Goal: Information Seeking & Learning: Check status

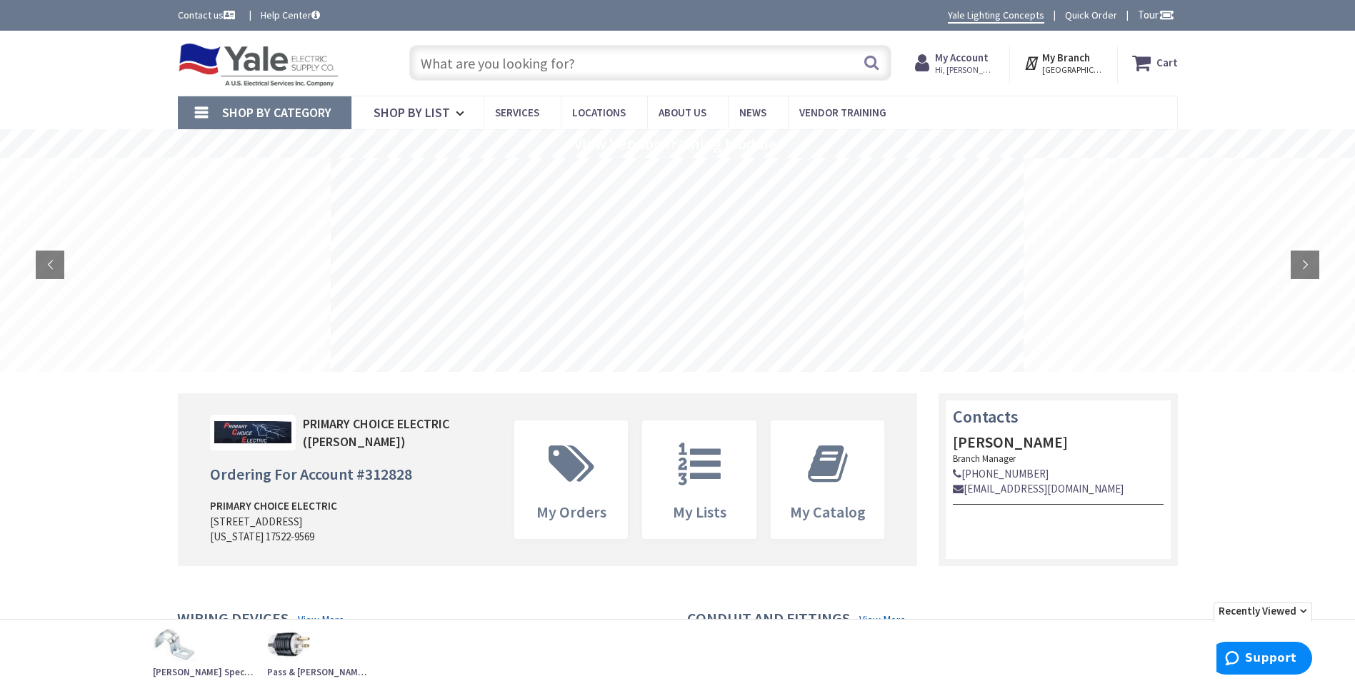
click at [967, 56] on strong "My Account" at bounding box center [962, 58] width 54 height 14
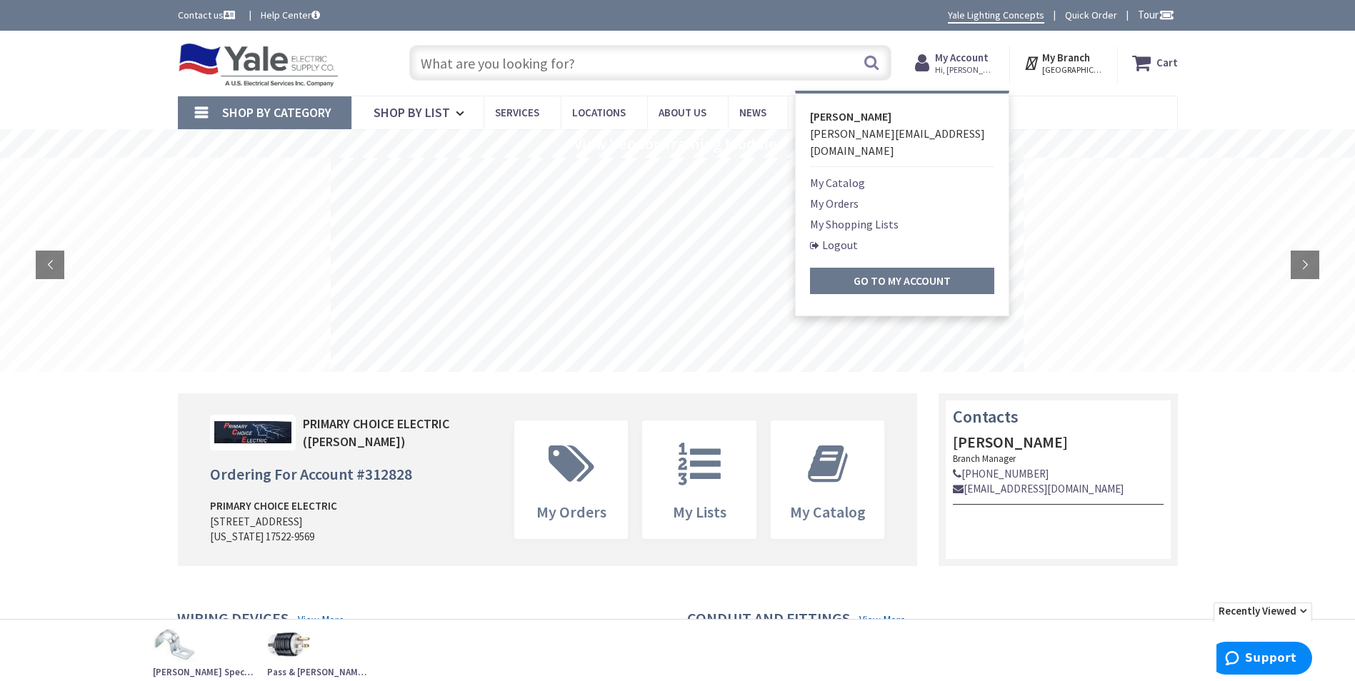
click at [840, 174] on link "My Catalog" at bounding box center [837, 182] width 55 height 17
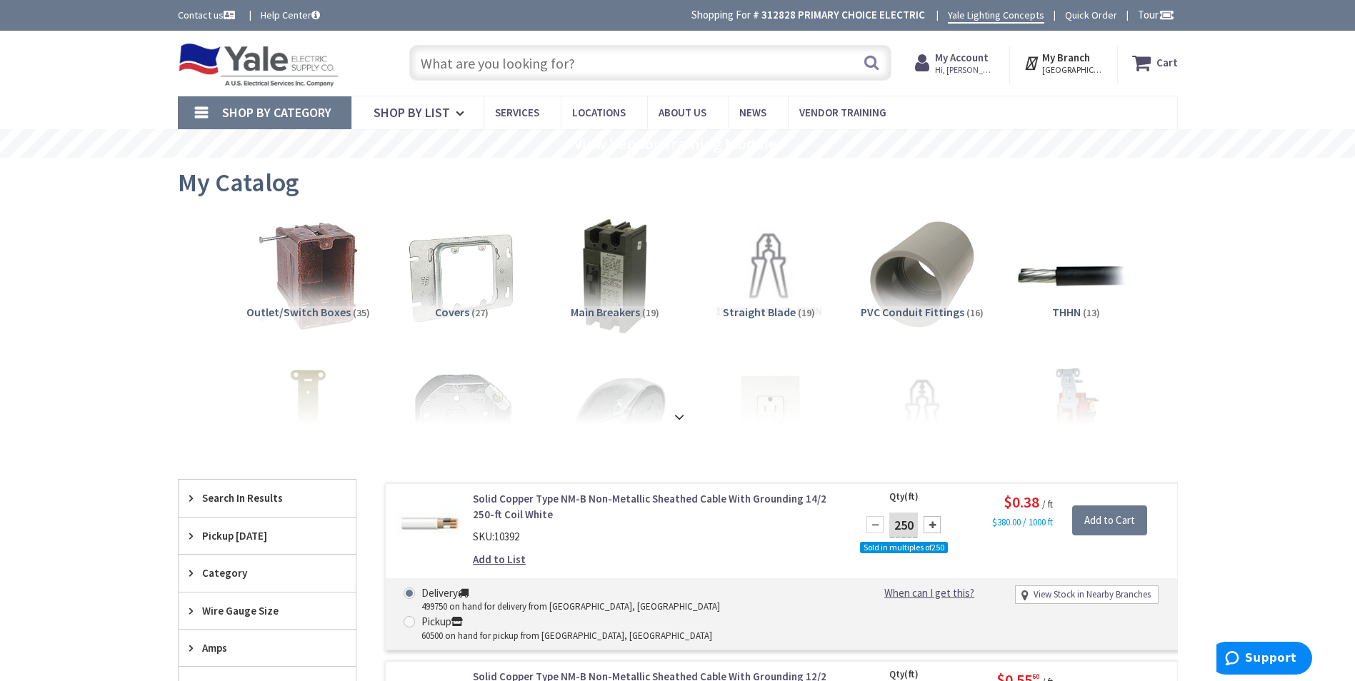
click at [681, 414] on strong at bounding box center [679, 411] width 17 height 16
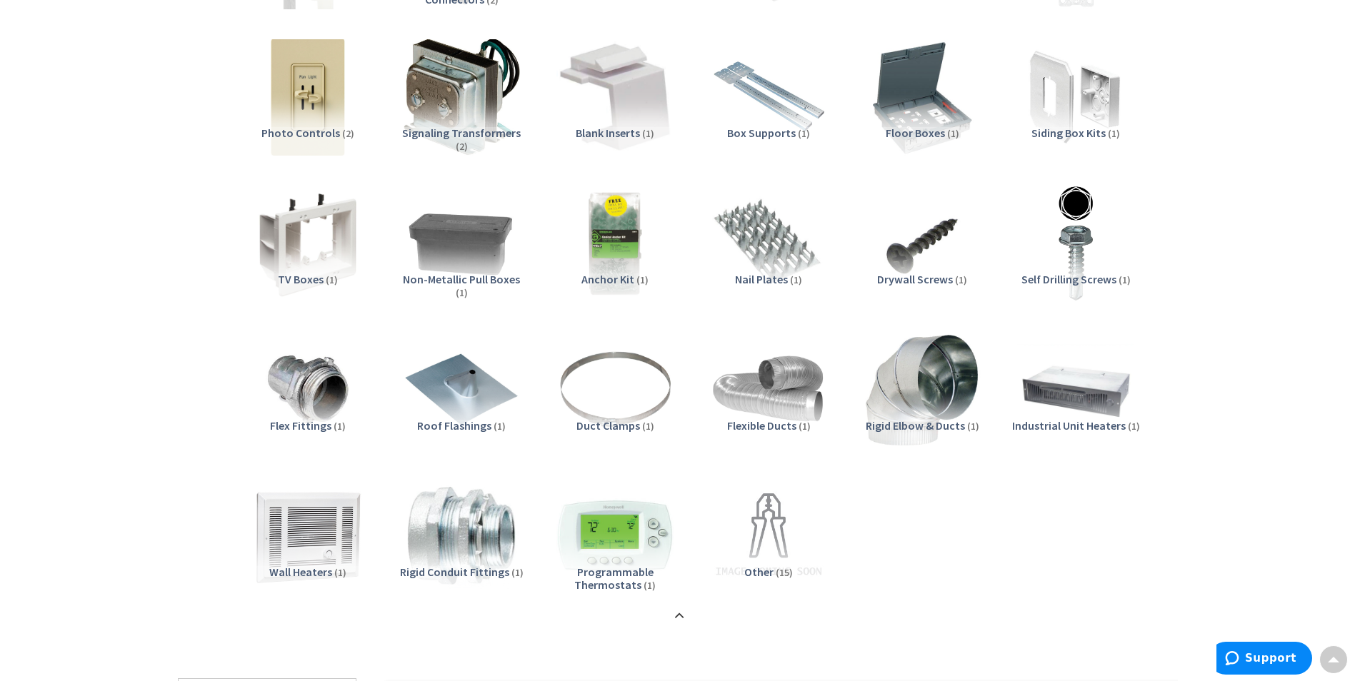
scroll to position [1999, 0]
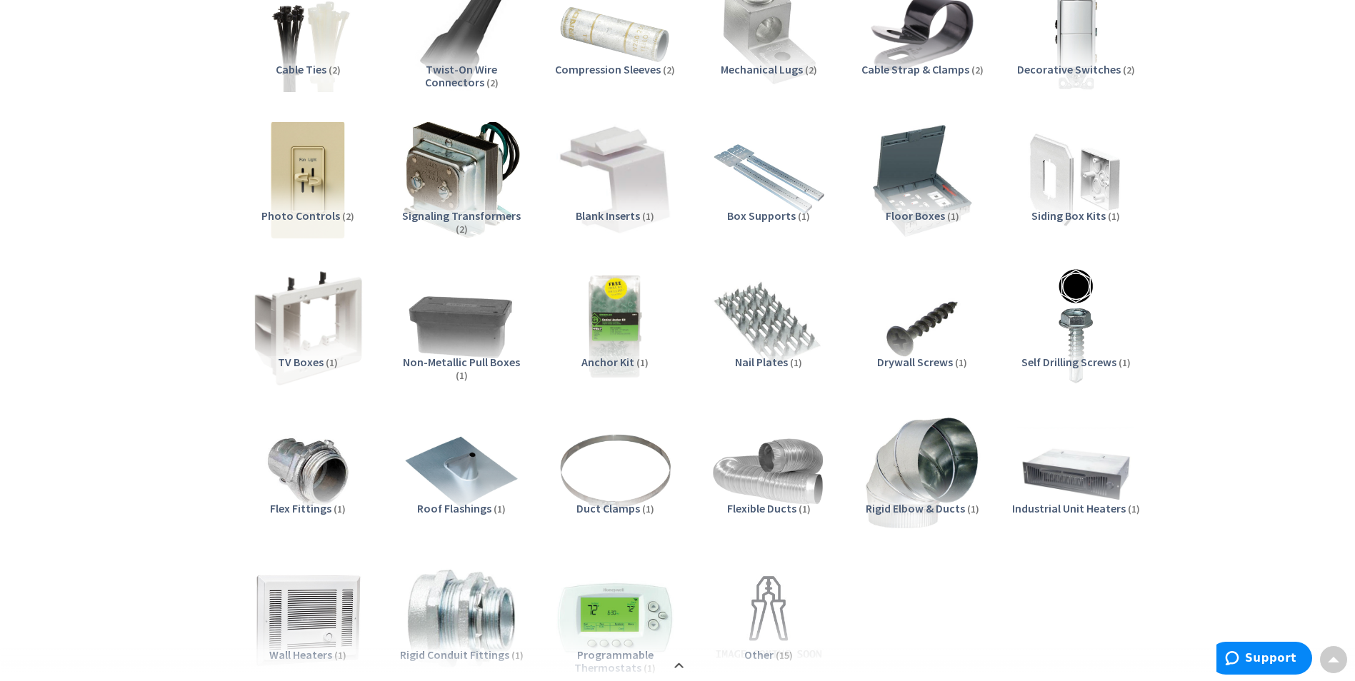
click at [285, 351] on img at bounding box center [307, 325] width 129 height 129
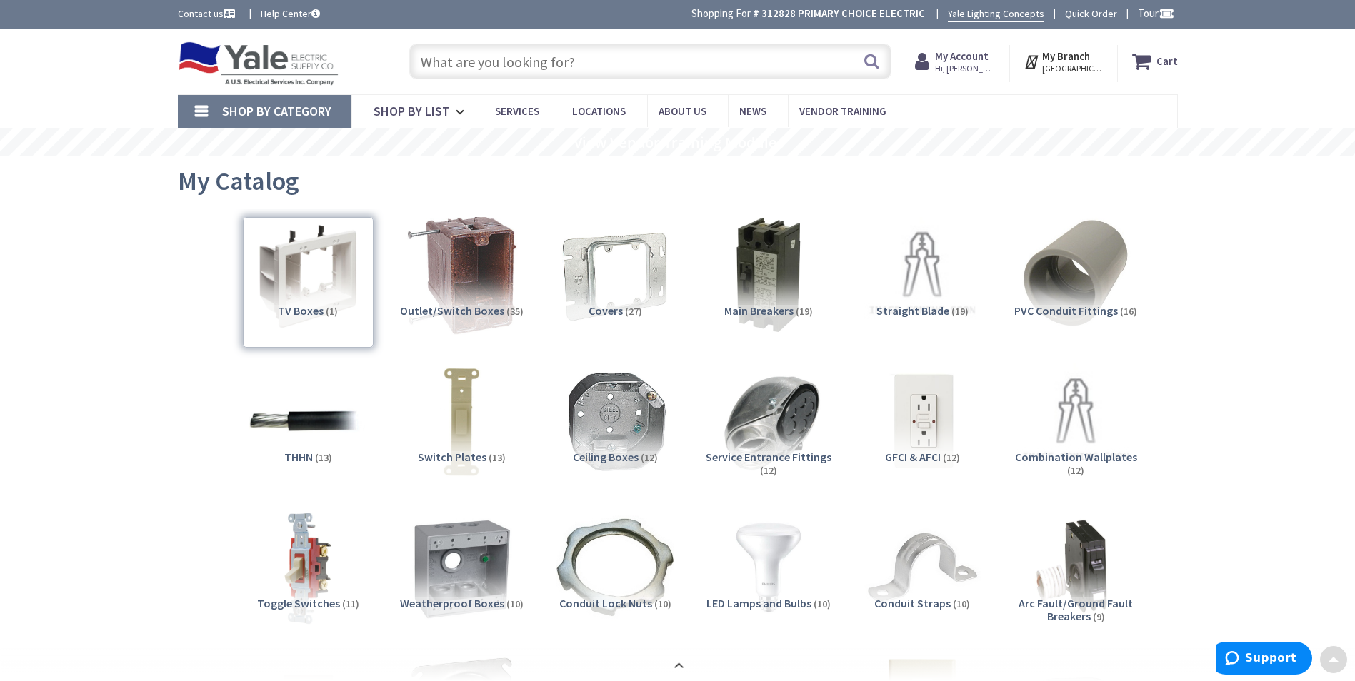
scroll to position [0, 0]
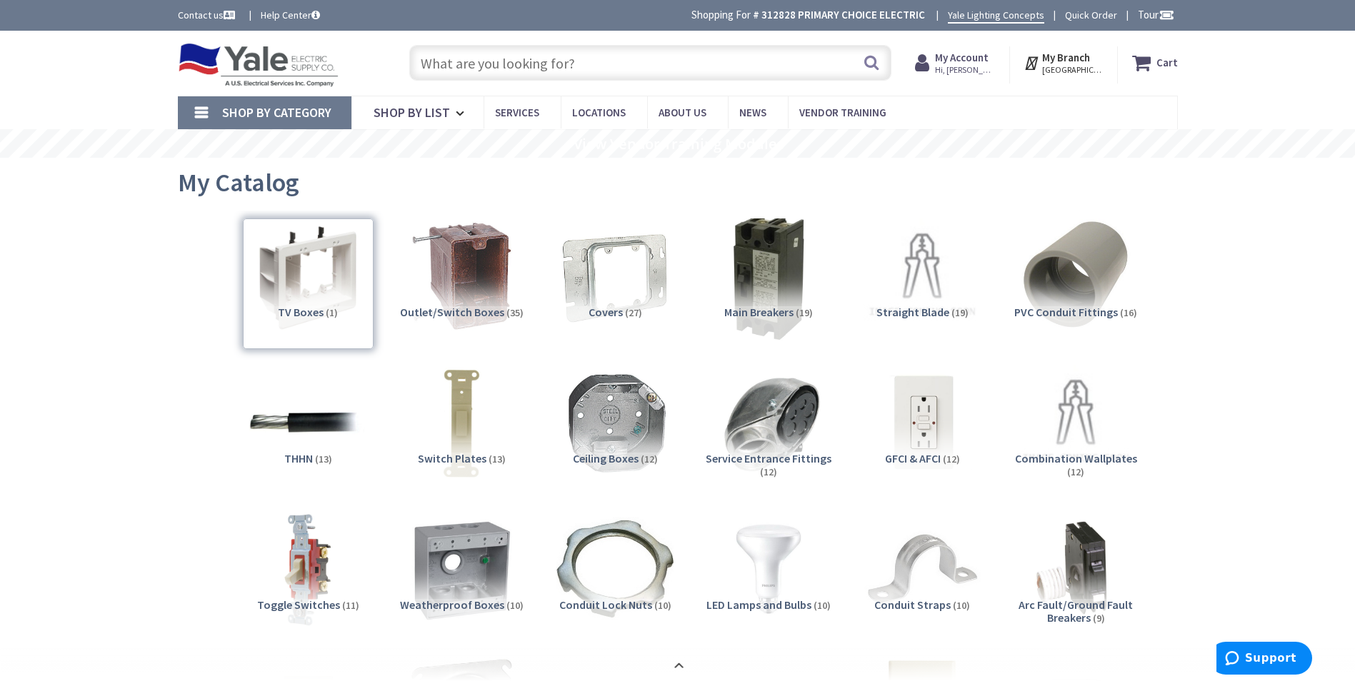
drag, startPoint x: 329, startPoint y: 246, endPoint x: 624, endPoint y: 297, distance: 299.4
click at [329, 246] on div "TV Boxes (1)" at bounding box center [308, 284] width 131 height 131
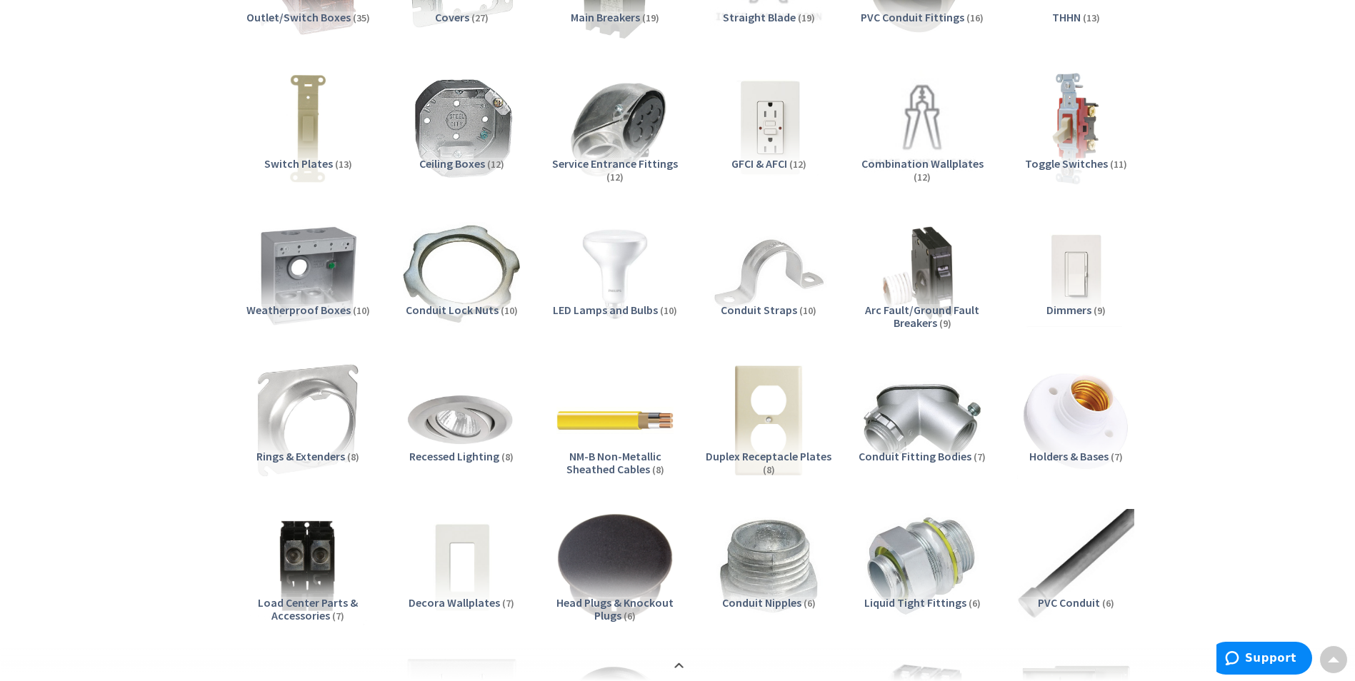
scroll to position [286, 0]
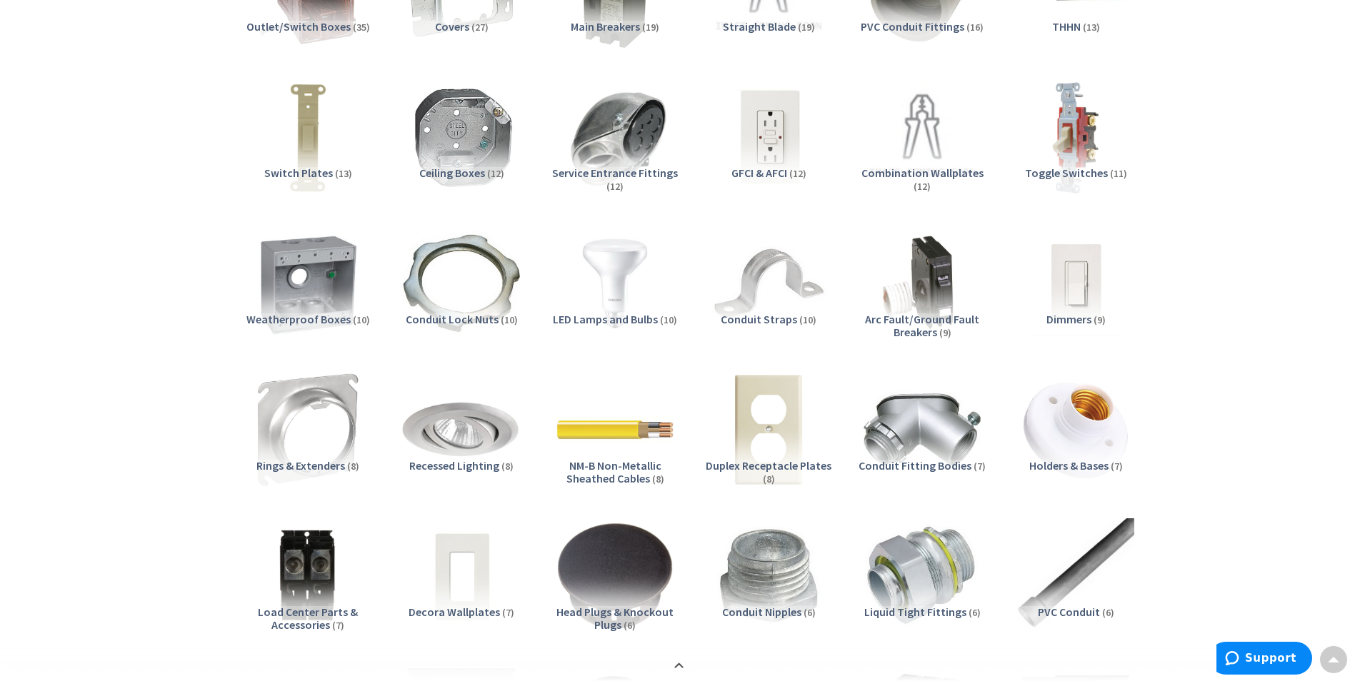
click at [465, 437] on img at bounding box center [460, 429] width 129 height 129
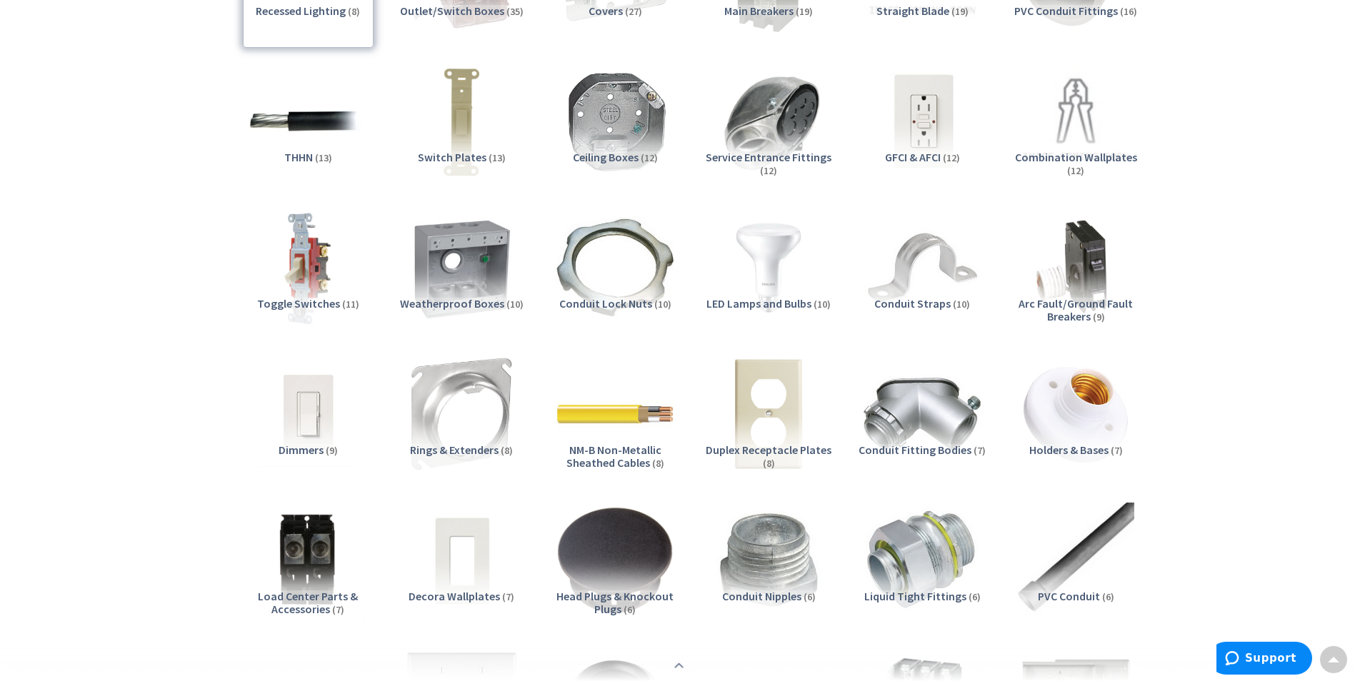
scroll to position [21, 0]
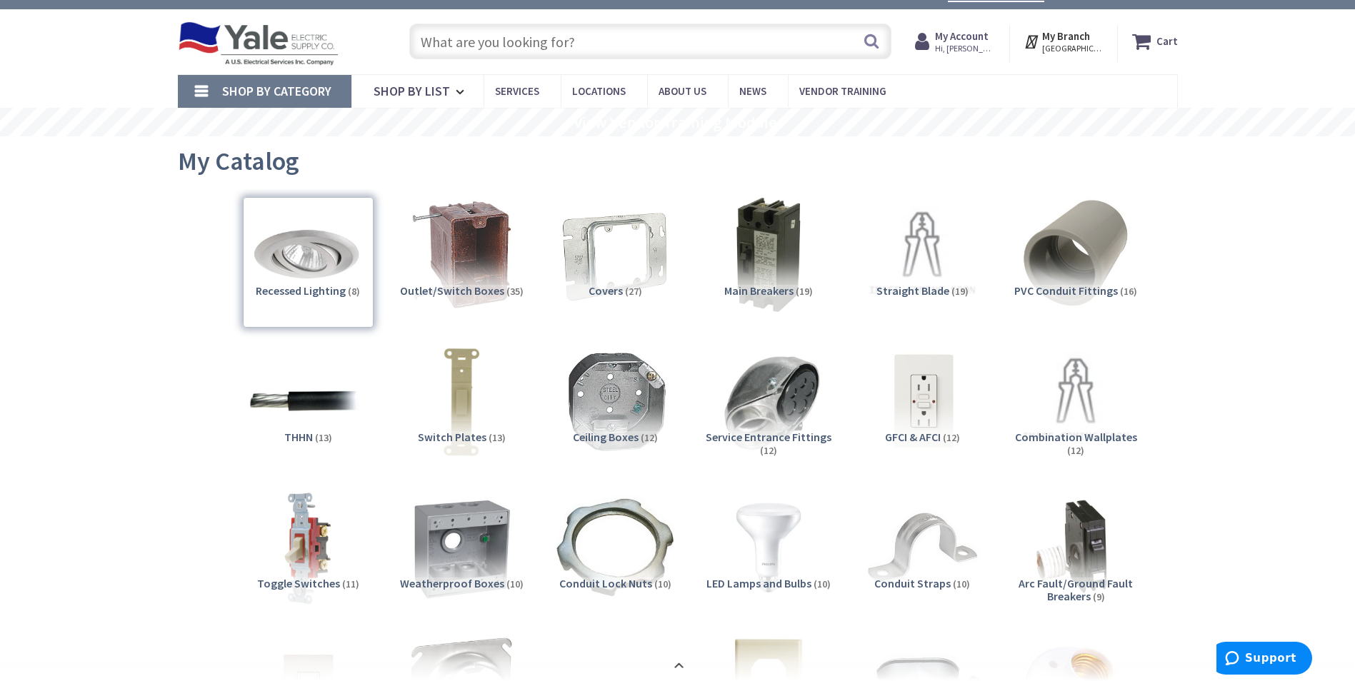
click at [935, 36] on icon at bounding box center [925, 42] width 20 height 26
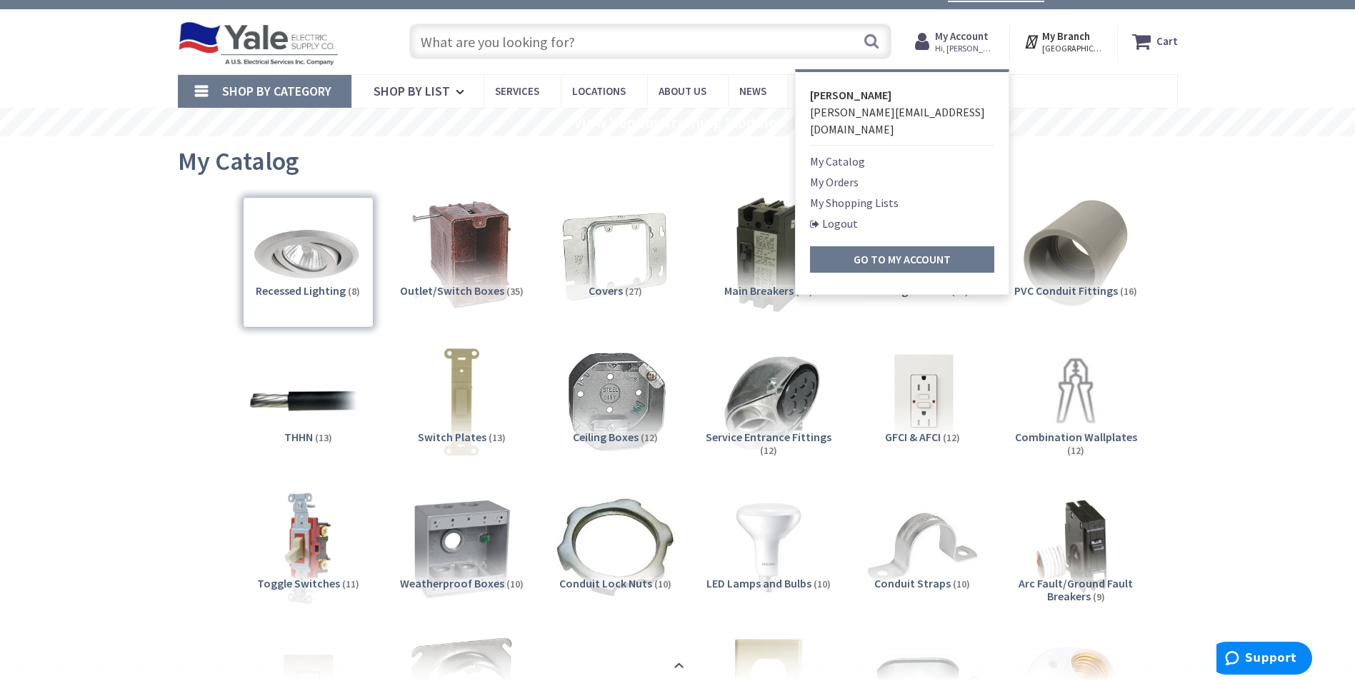
click at [833, 174] on link "My Orders" at bounding box center [834, 182] width 49 height 17
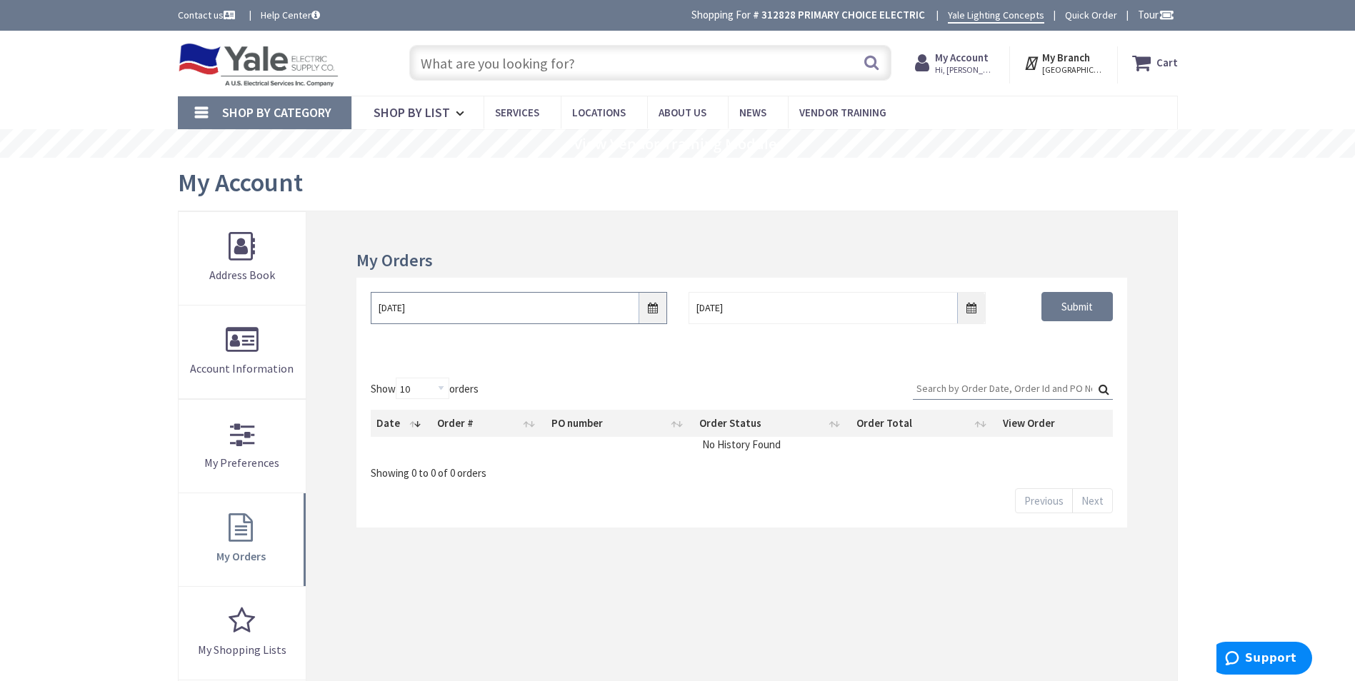
click at [641, 308] on input "10/1/2025" at bounding box center [519, 308] width 296 height 32
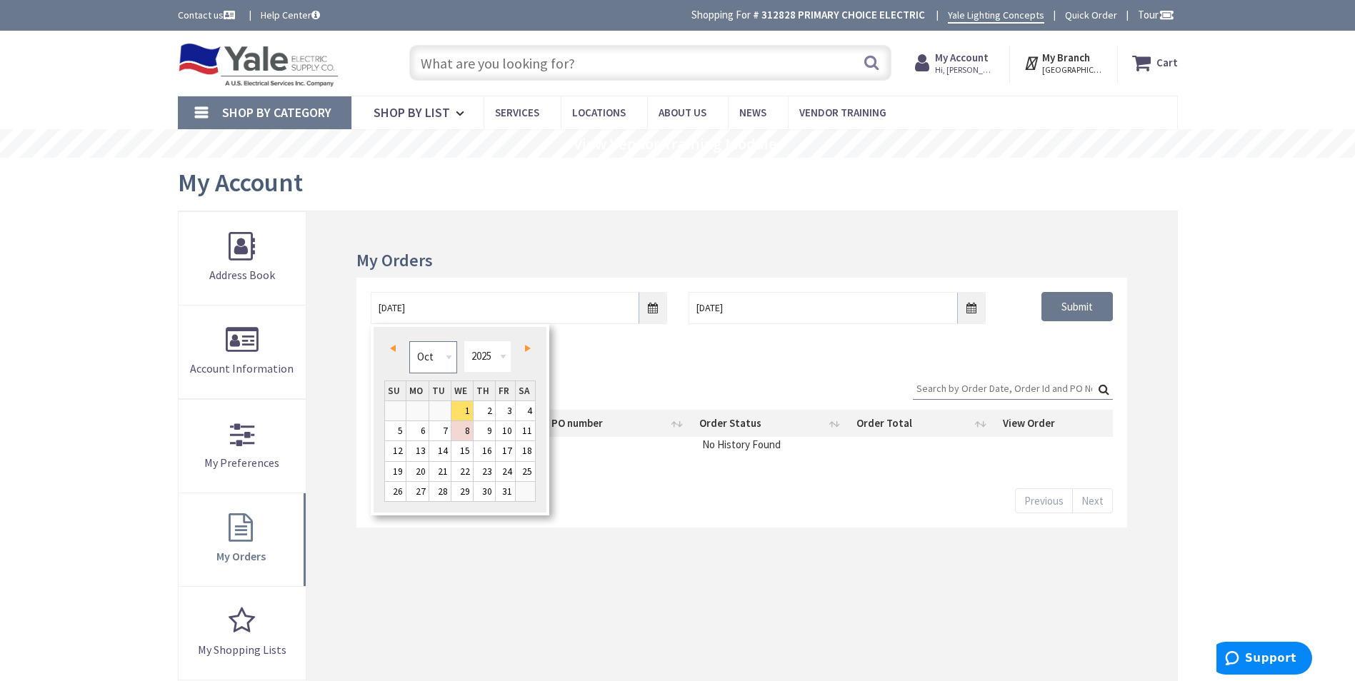
click at [448, 360] on select "Jan Feb Mar Apr May Jun Jul Aug Sep Oct Nov Dec" at bounding box center [433, 357] width 48 height 32
click at [444, 362] on select "Jan Feb Mar Apr May Jun Jul Aug Sep Oct Nov Dec" at bounding box center [433, 357] width 48 height 32
click at [511, 409] on link "1" at bounding box center [505, 410] width 19 height 19
type input "08/01/2025"
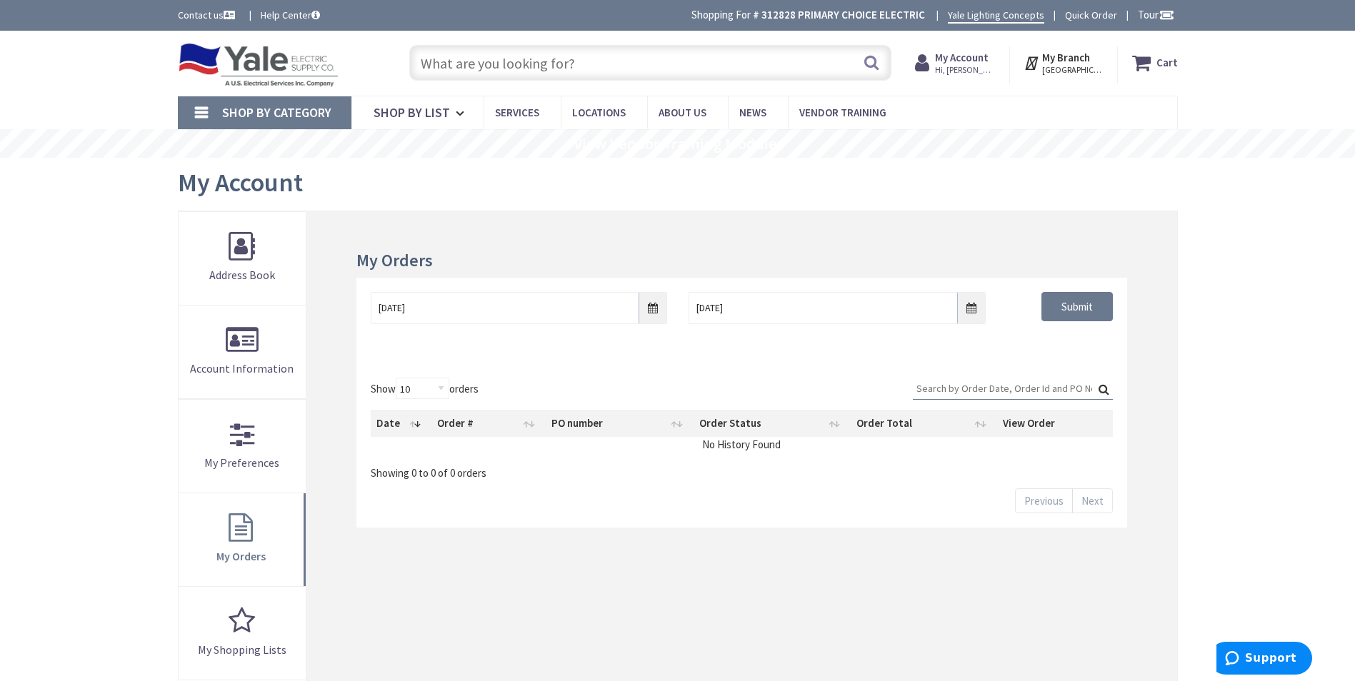
click at [957, 385] on input "Search:" at bounding box center [1013, 388] width 200 height 21
type input "25173"
click at [1075, 315] on input "Submit" at bounding box center [1076, 307] width 71 height 30
click at [1072, 309] on input "Submit" at bounding box center [1076, 307] width 71 height 30
click at [652, 306] on input "08/01/2025" at bounding box center [519, 308] width 296 height 32
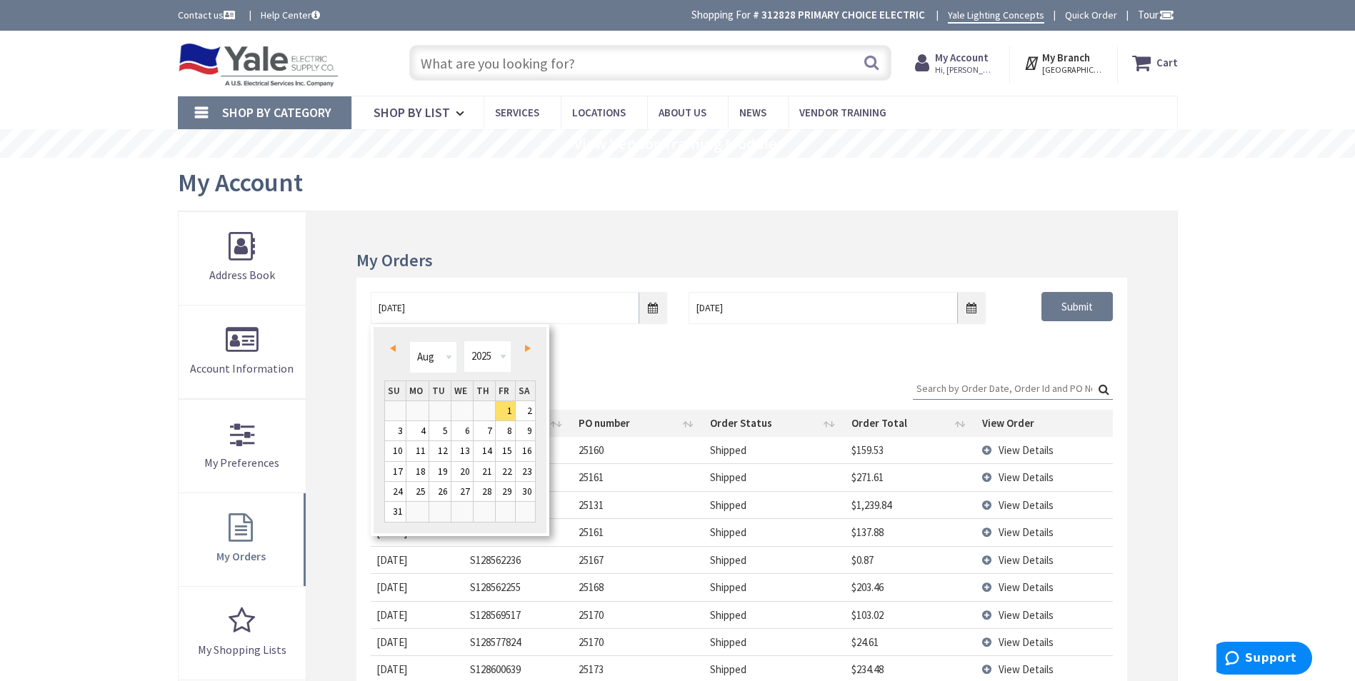
click at [722, 365] on div "Show 10 25 50 100 orders Search: Date Order # PO number Order Status Order Tota…" at bounding box center [741, 574] width 770 height 423
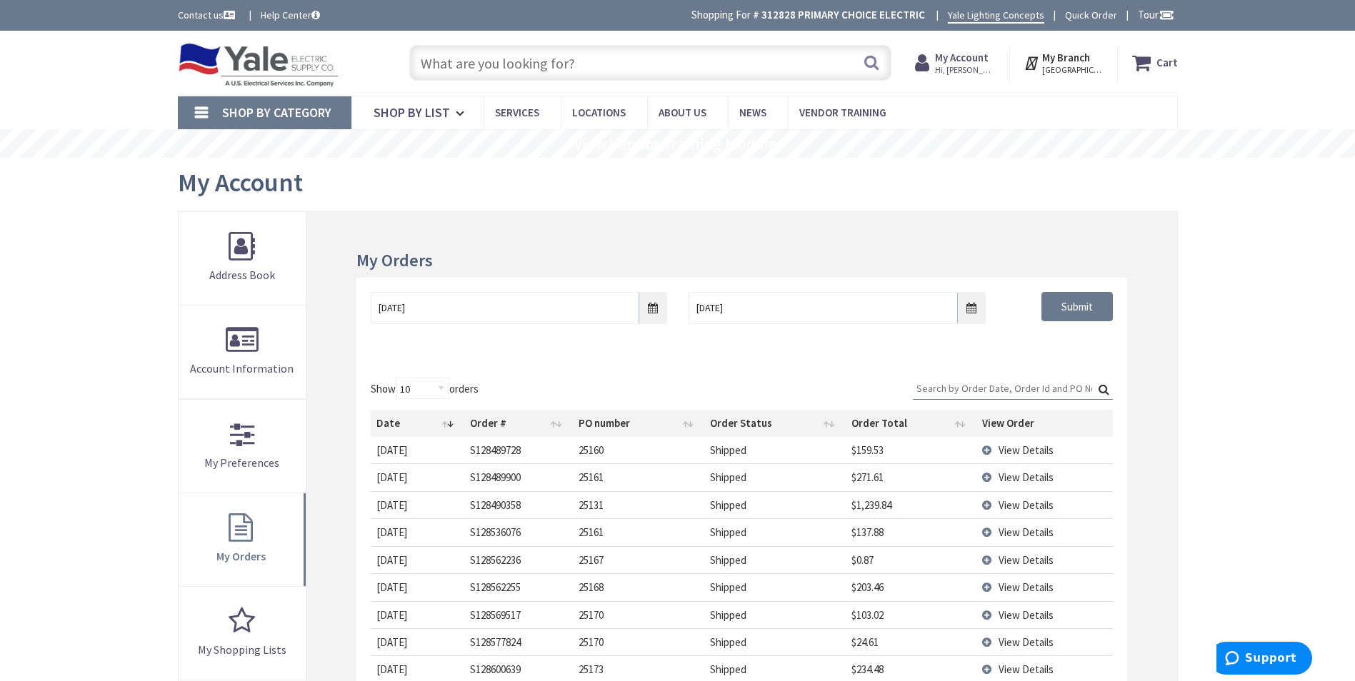
click at [1015, 386] on input "Search:" at bounding box center [1013, 388] width 200 height 21
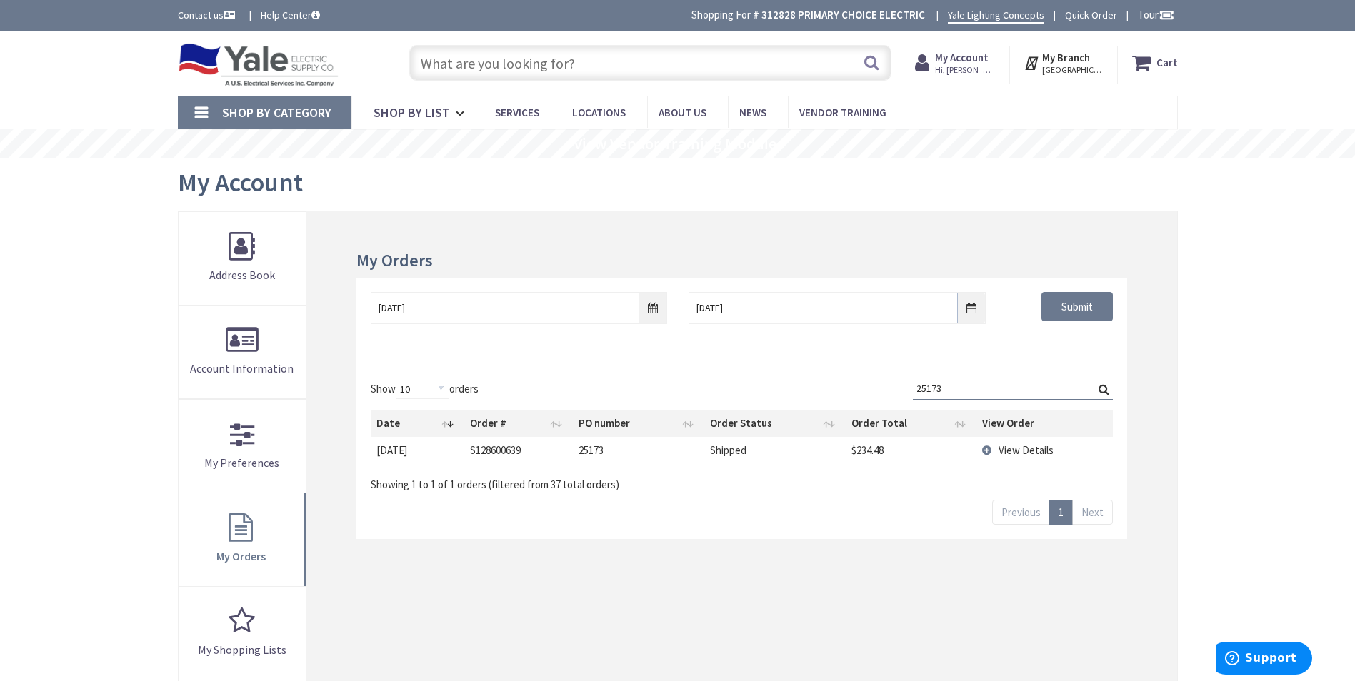
click at [1015, 448] on span "View Details" at bounding box center [1025, 450] width 55 height 14
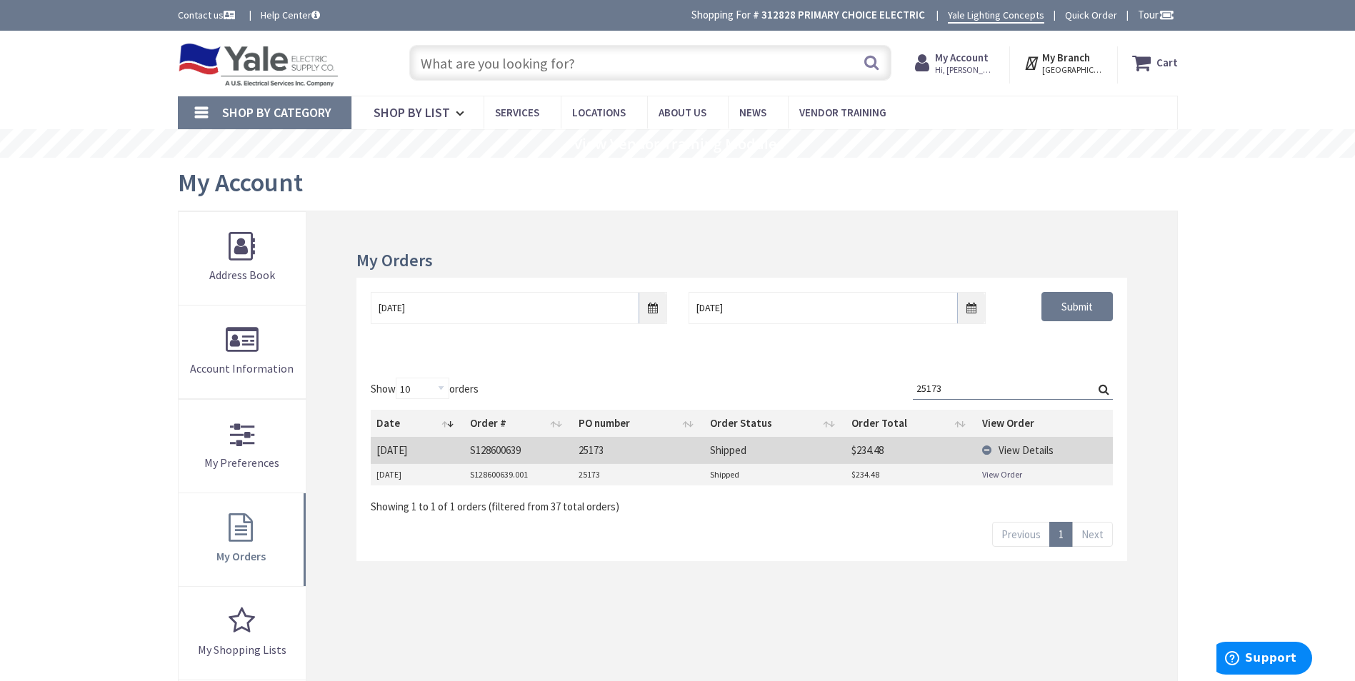
click at [1000, 472] on link "View Order" at bounding box center [1002, 474] width 40 height 12
drag, startPoint x: 964, startPoint y: 385, endPoint x: 888, endPoint y: 388, distance: 75.7
click at [888, 387] on div "Show 10 25 50 100 orders Search: 25173 Date Order # PO number Order Status Orde…" at bounding box center [741, 446] width 741 height 137
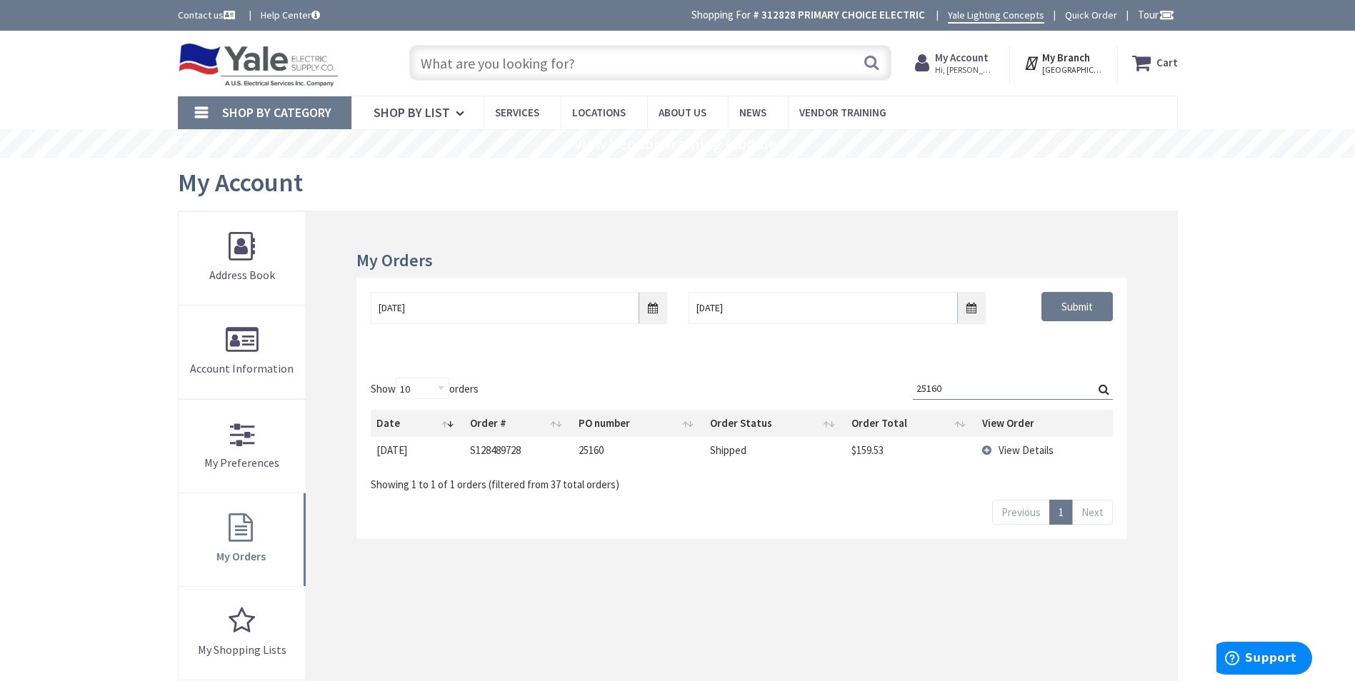
type input "25160"
click at [1024, 448] on span "View Details" at bounding box center [1025, 450] width 55 height 14
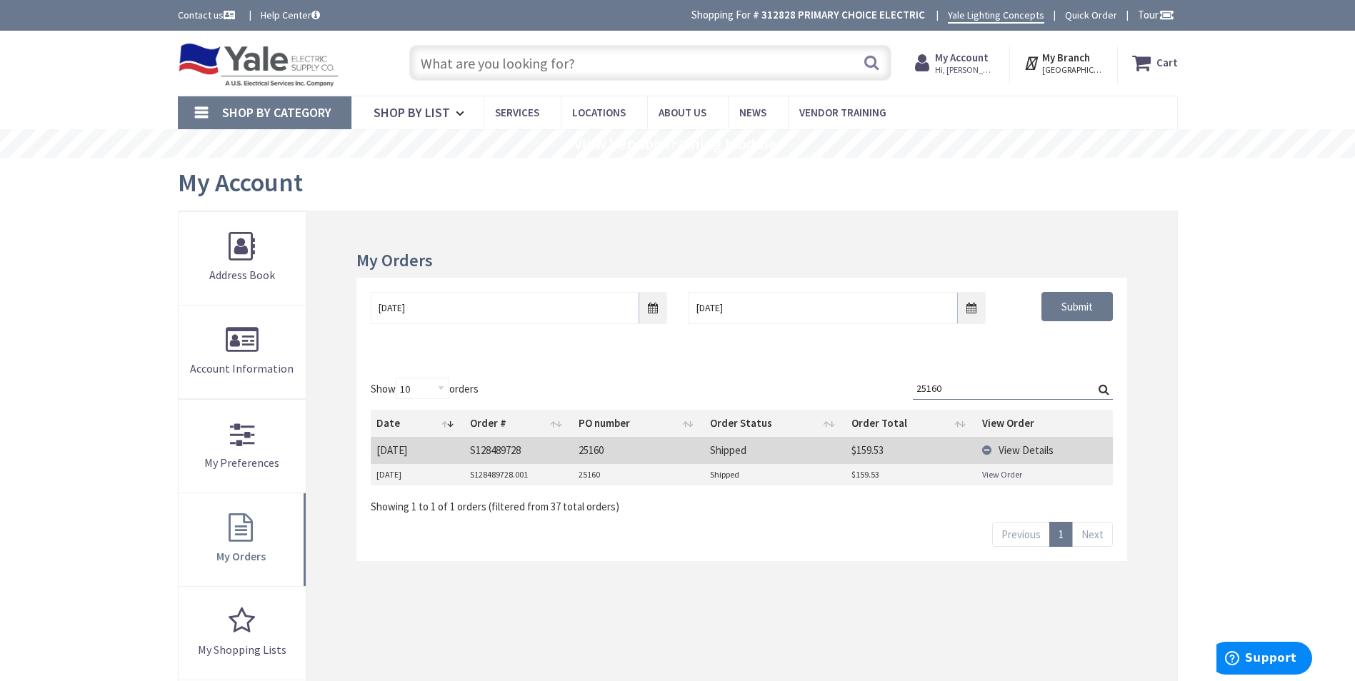
click at [996, 473] on link "View Order" at bounding box center [1002, 474] width 40 height 12
click at [726, 66] on input "text" at bounding box center [650, 63] width 482 height 36
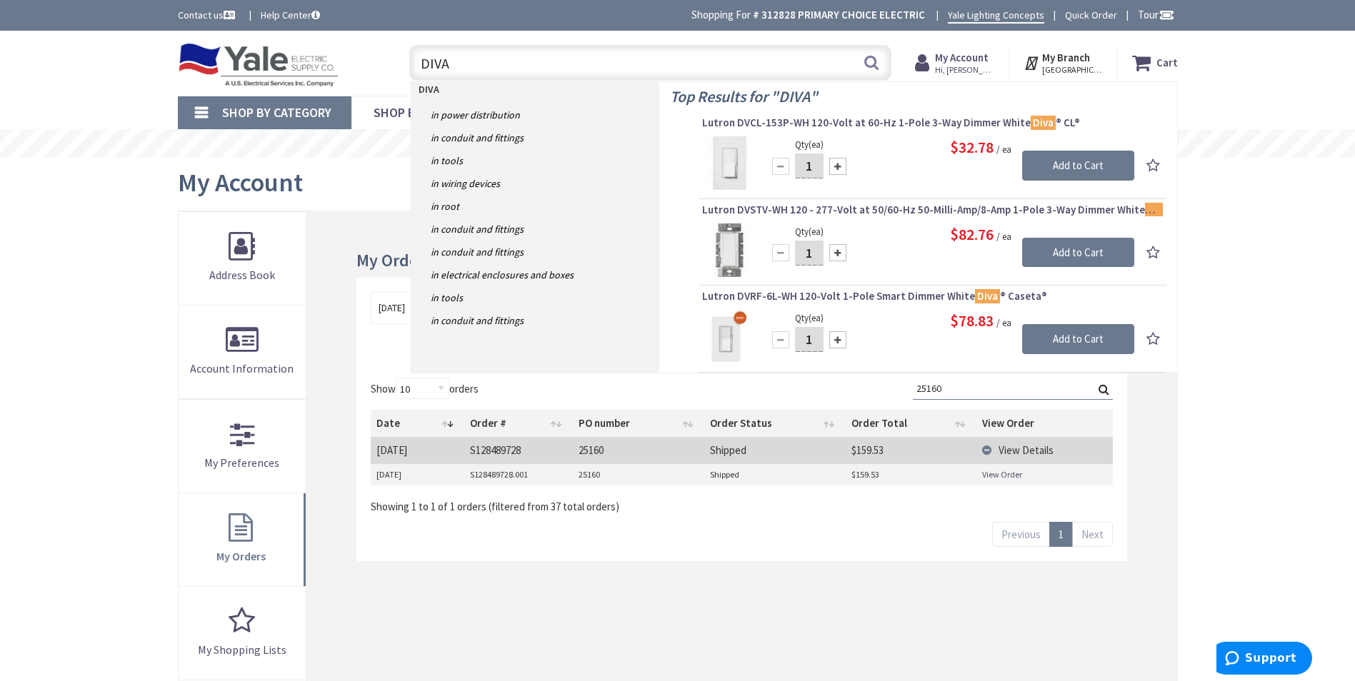
type input "DIVA"
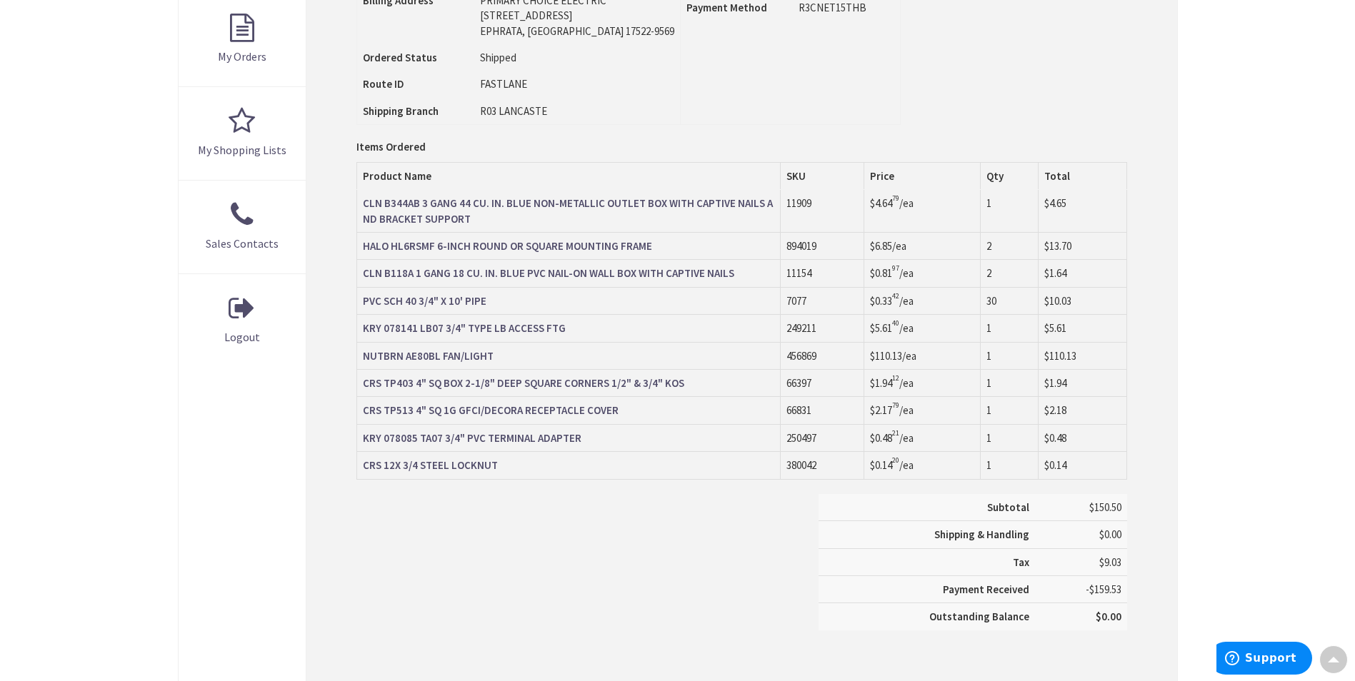
click at [441, 250] on strong "HALO HL6RSMF 6-INCH ROUND OR SQUARE MOUNTING FRAME" at bounding box center [507, 246] width 289 height 14
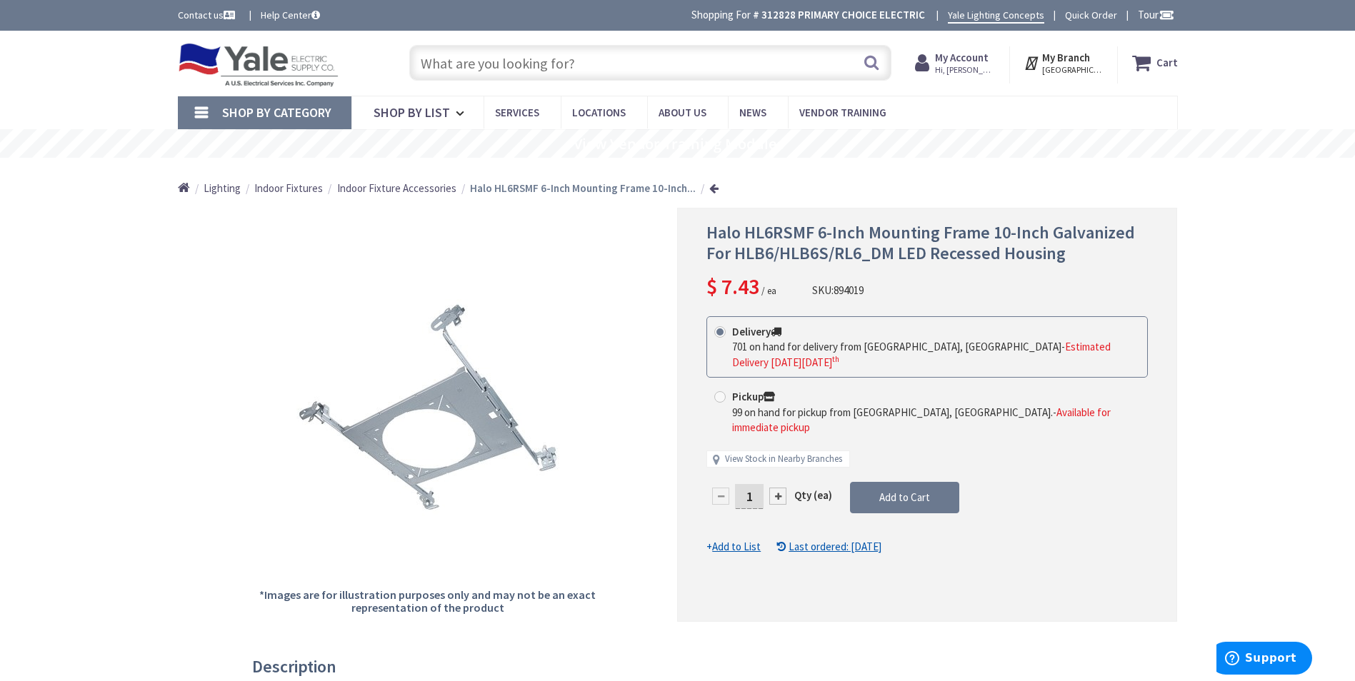
click at [413, 191] on span "Indoor Fixture Accessories" at bounding box center [396, 188] width 119 height 14
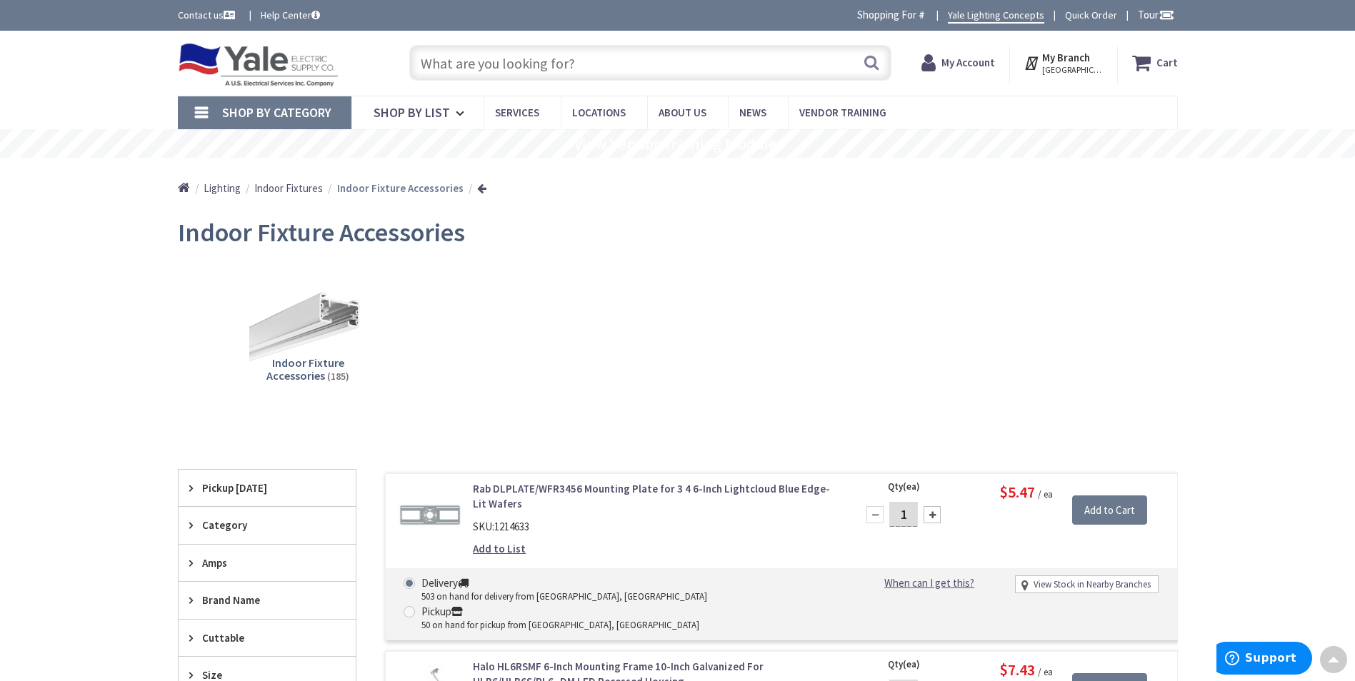
click at [568, 62] on input "text" at bounding box center [650, 63] width 482 height 36
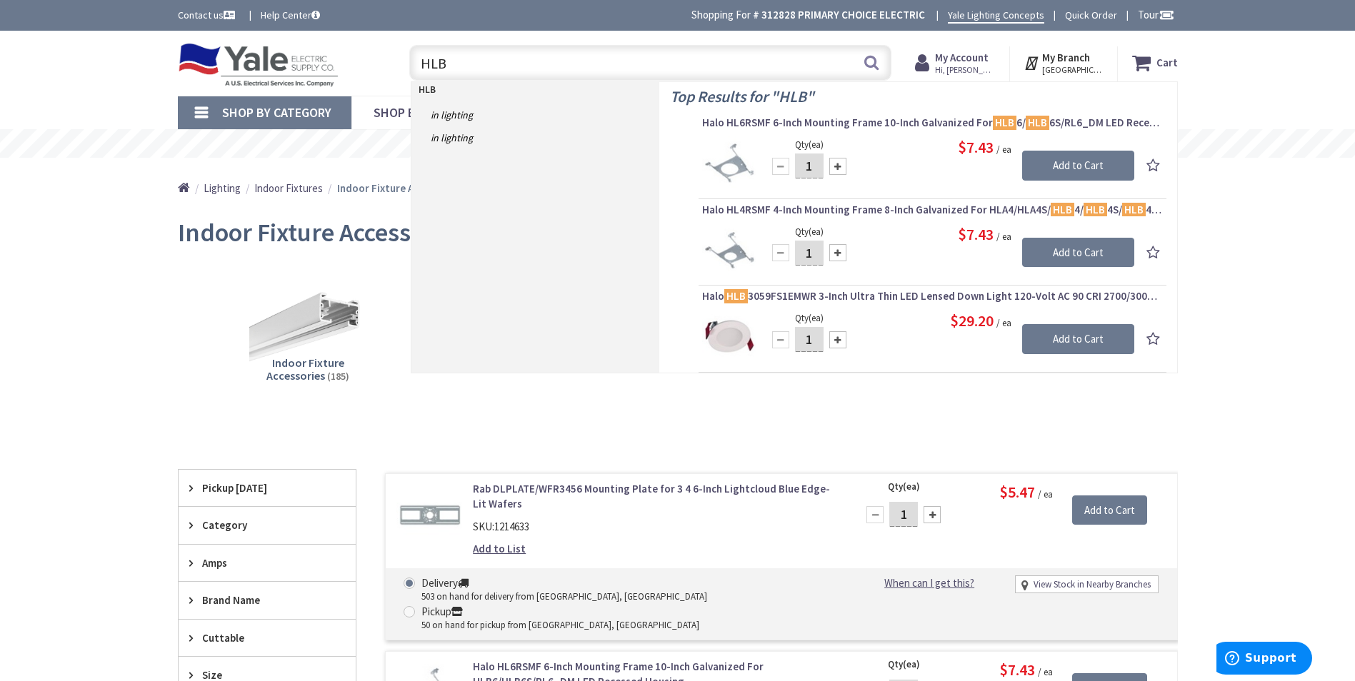
type input "HLB6"
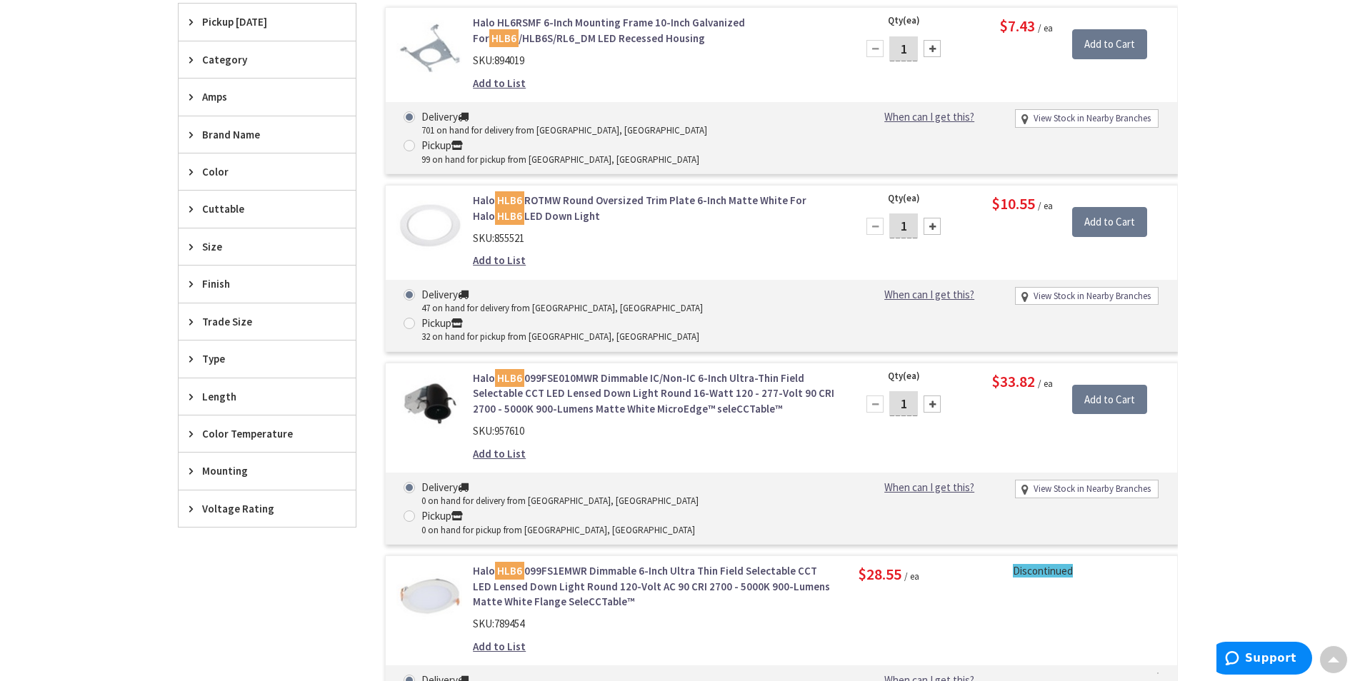
scroll to position [428, 0]
